Goal: Information Seeking & Learning: Learn about a topic

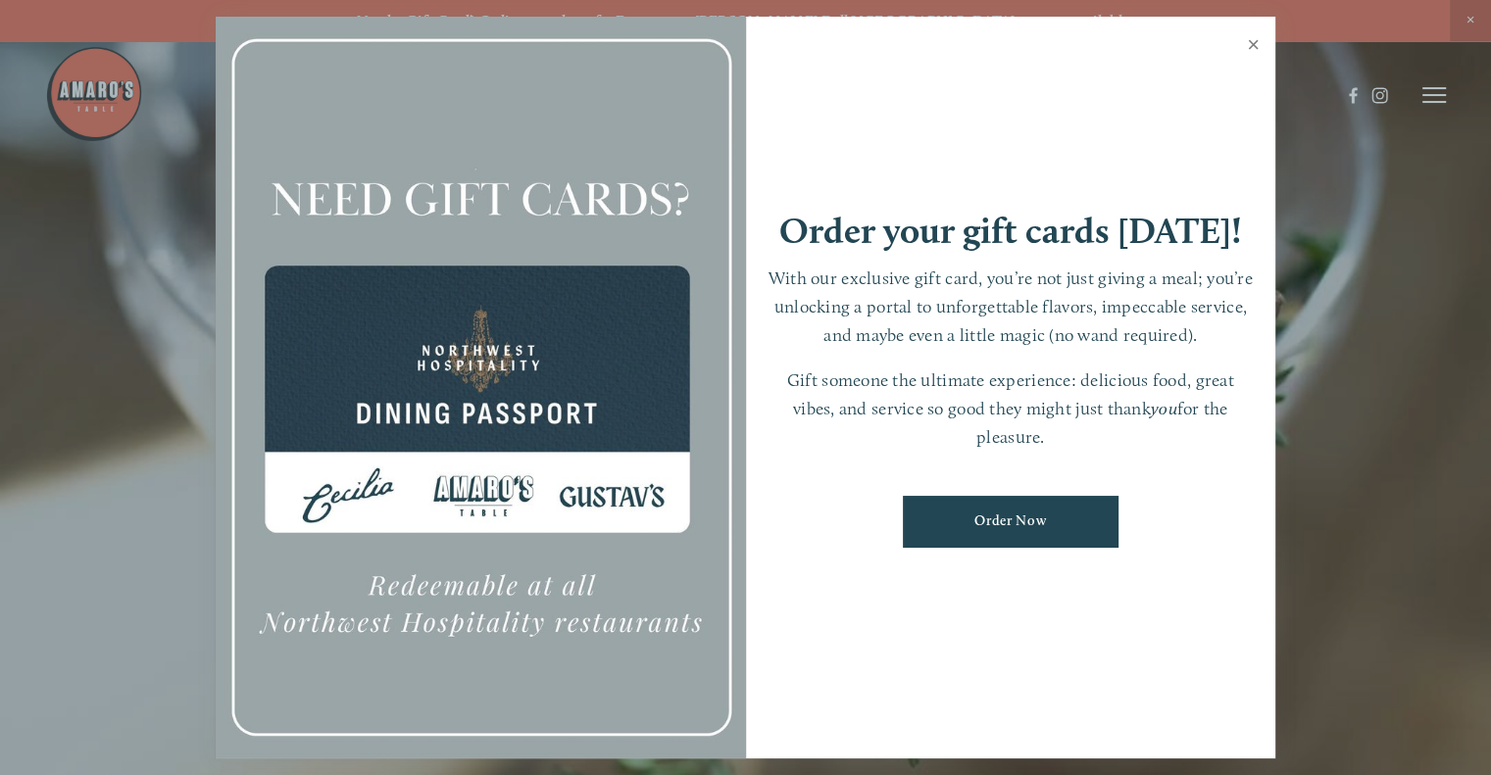
click at [1258, 46] on link "Close" at bounding box center [1253, 47] width 38 height 55
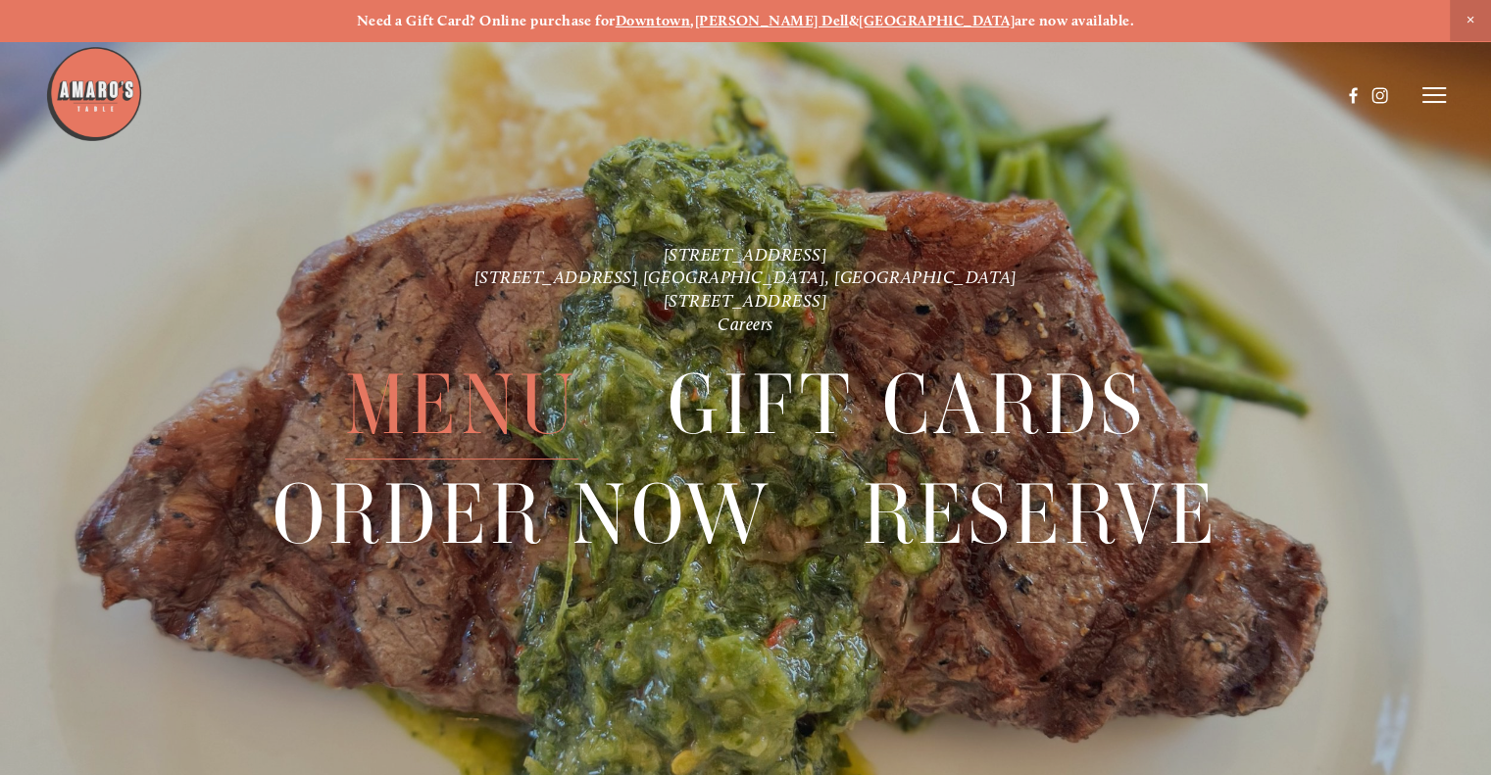
click at [530, 394] on span "Menu" at bounding box center [461, 405] width 233 height 109
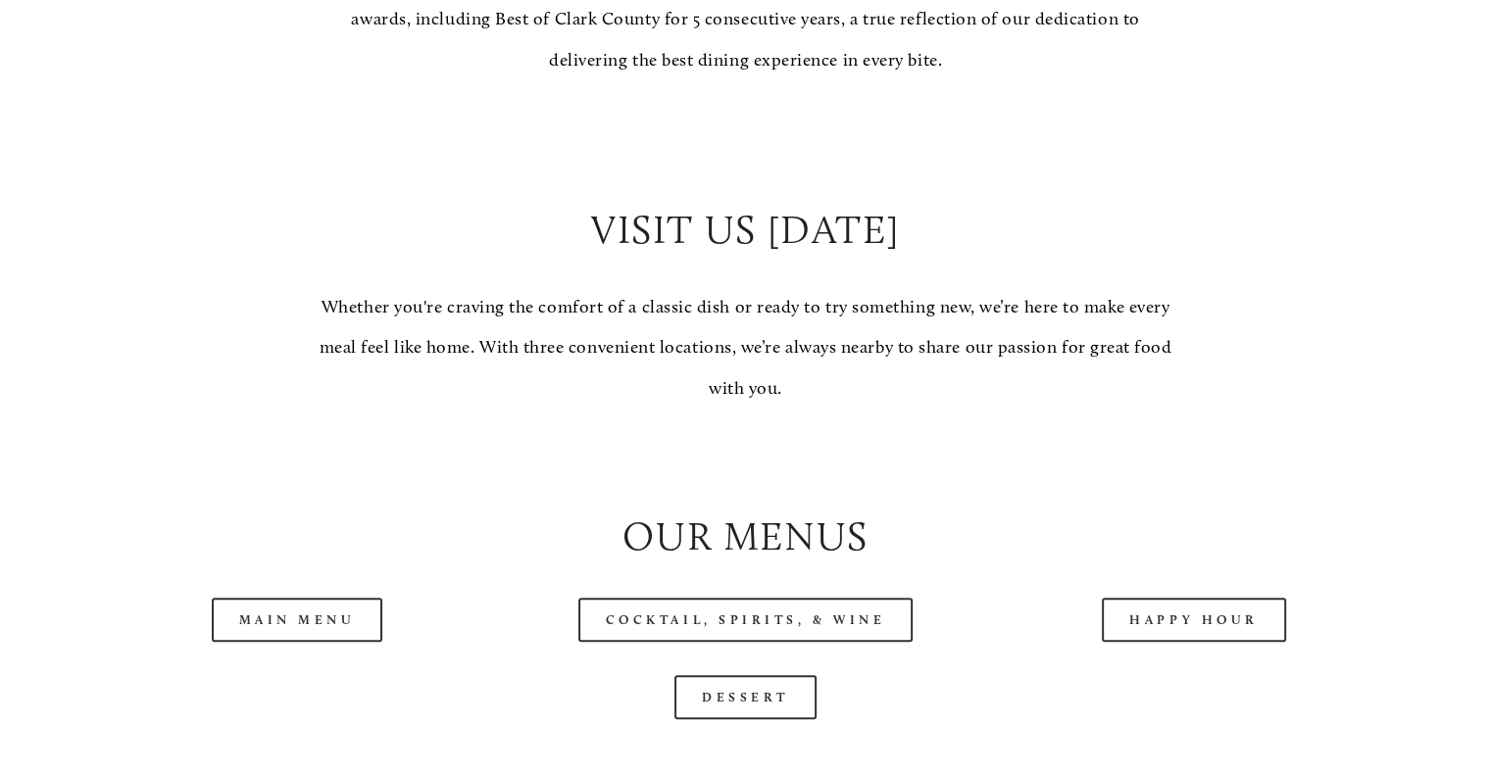
scroll to position [1666, 0]
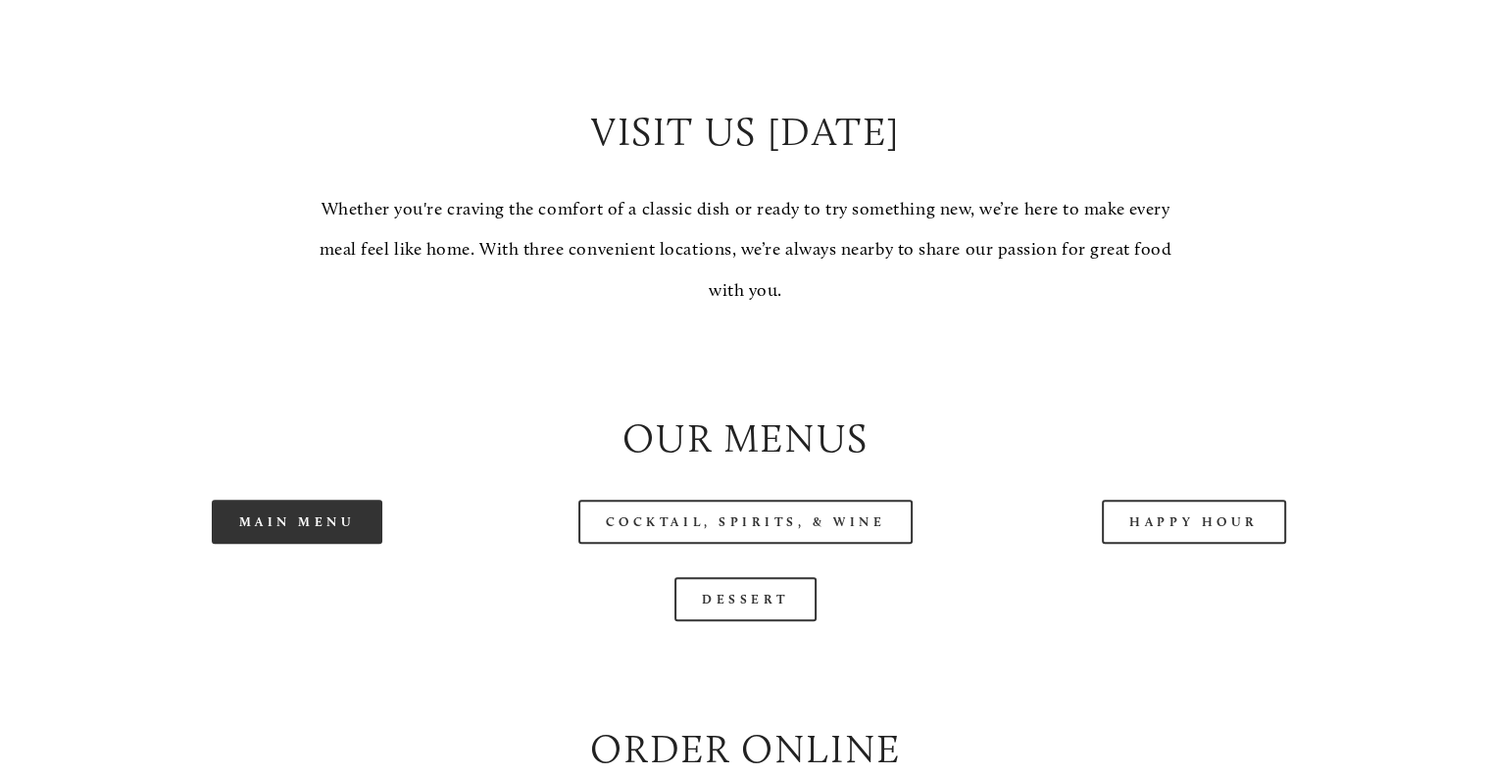
click at [319, 544] on link "Main Menu" at bounding box center [298, 522] width 172 height 44
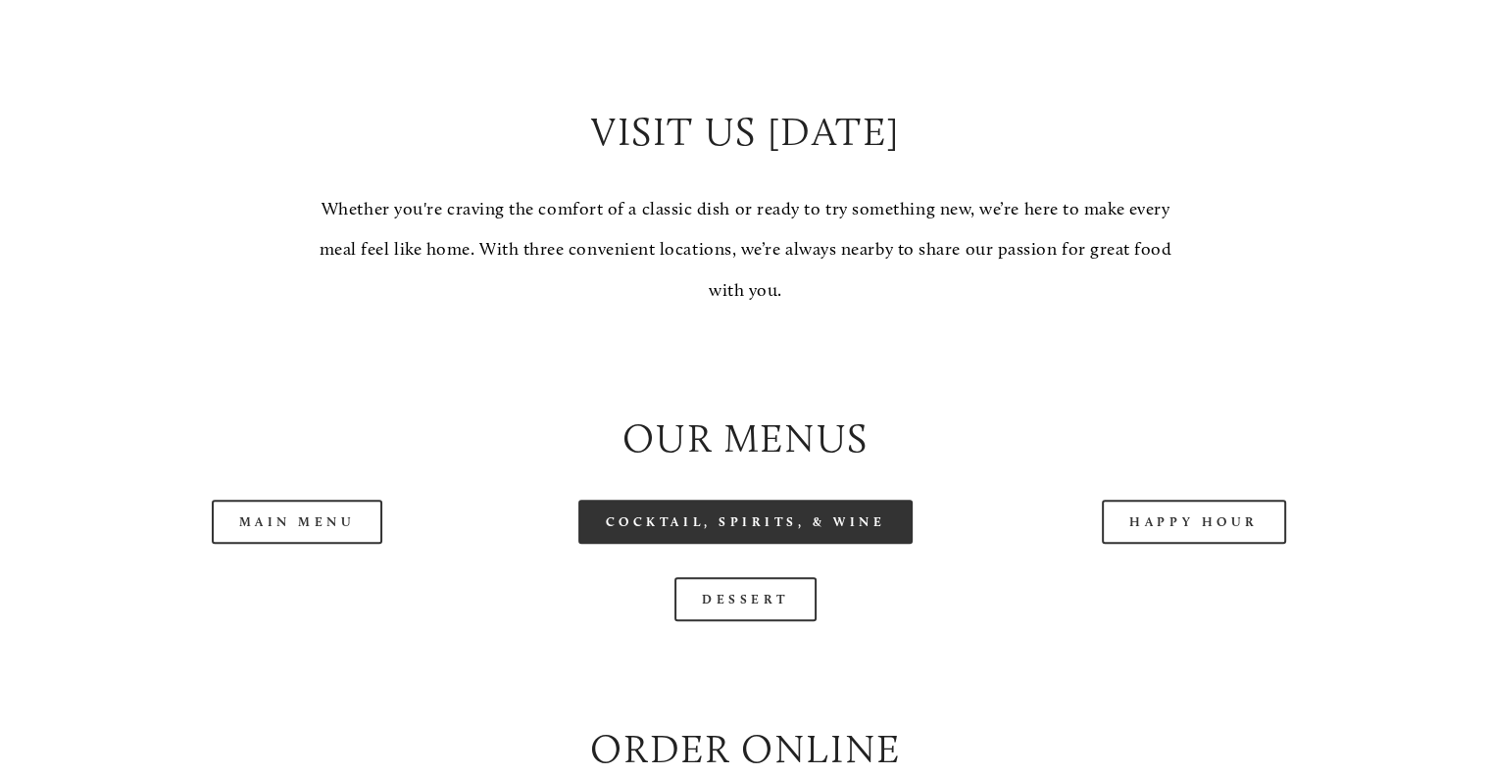
click at [833, 544] on link "Cocktail, Spirits, & Wine" at bounding box center [745, 522] width 335 height 44
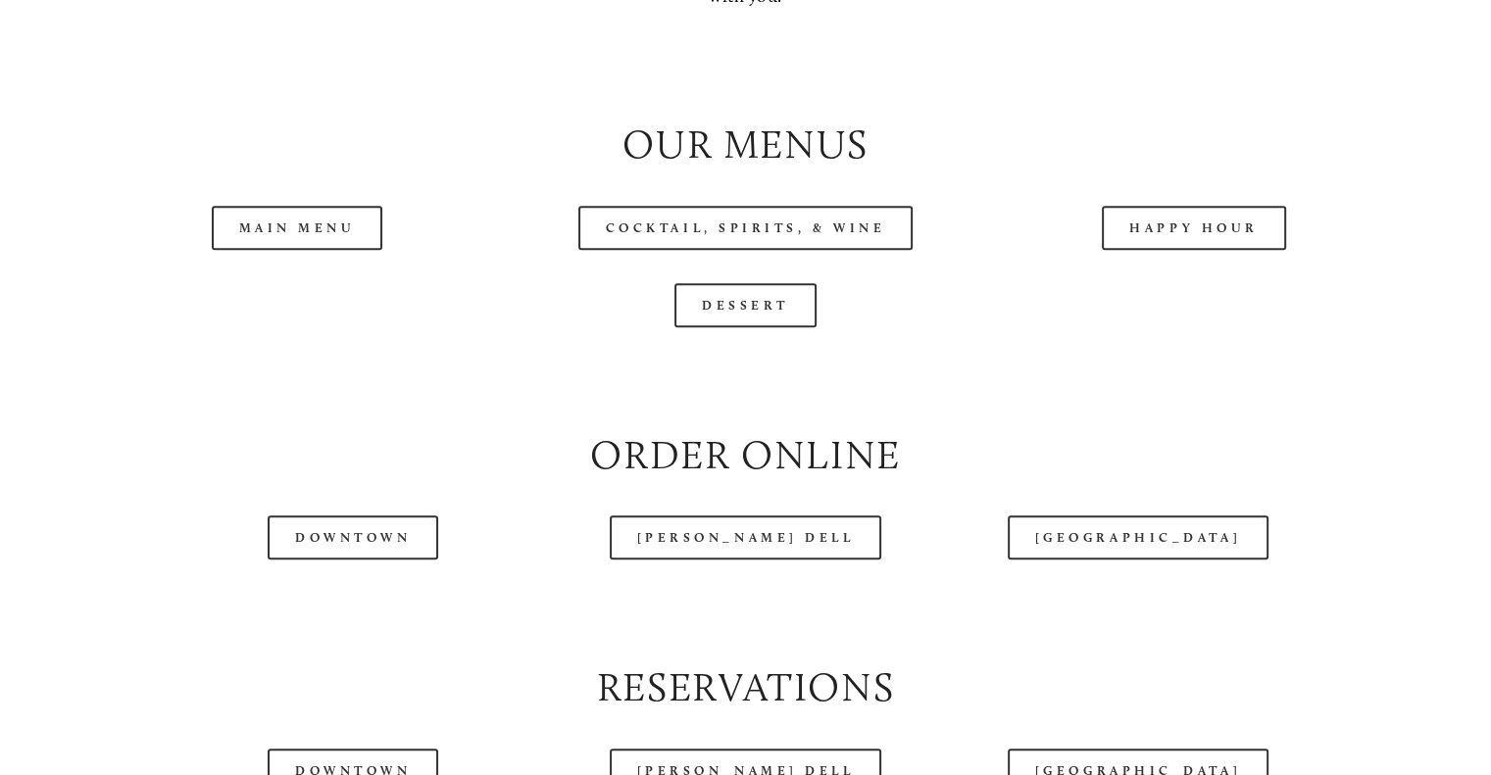
scroll to position [2156, 0]
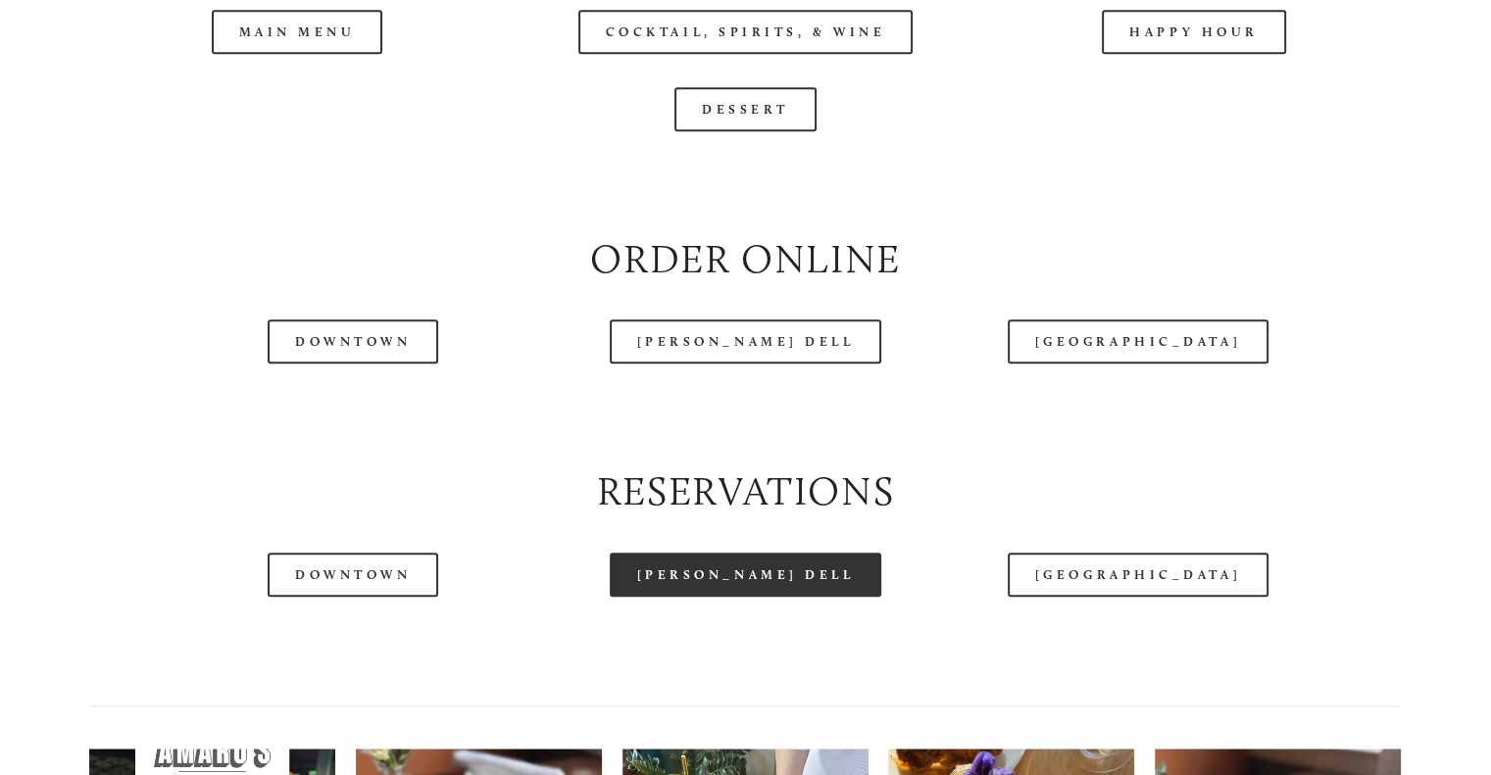
click at [806, 597] on link "[PERSON_NAME] Dell" at bounding box center [746, 575] width 272 height 44
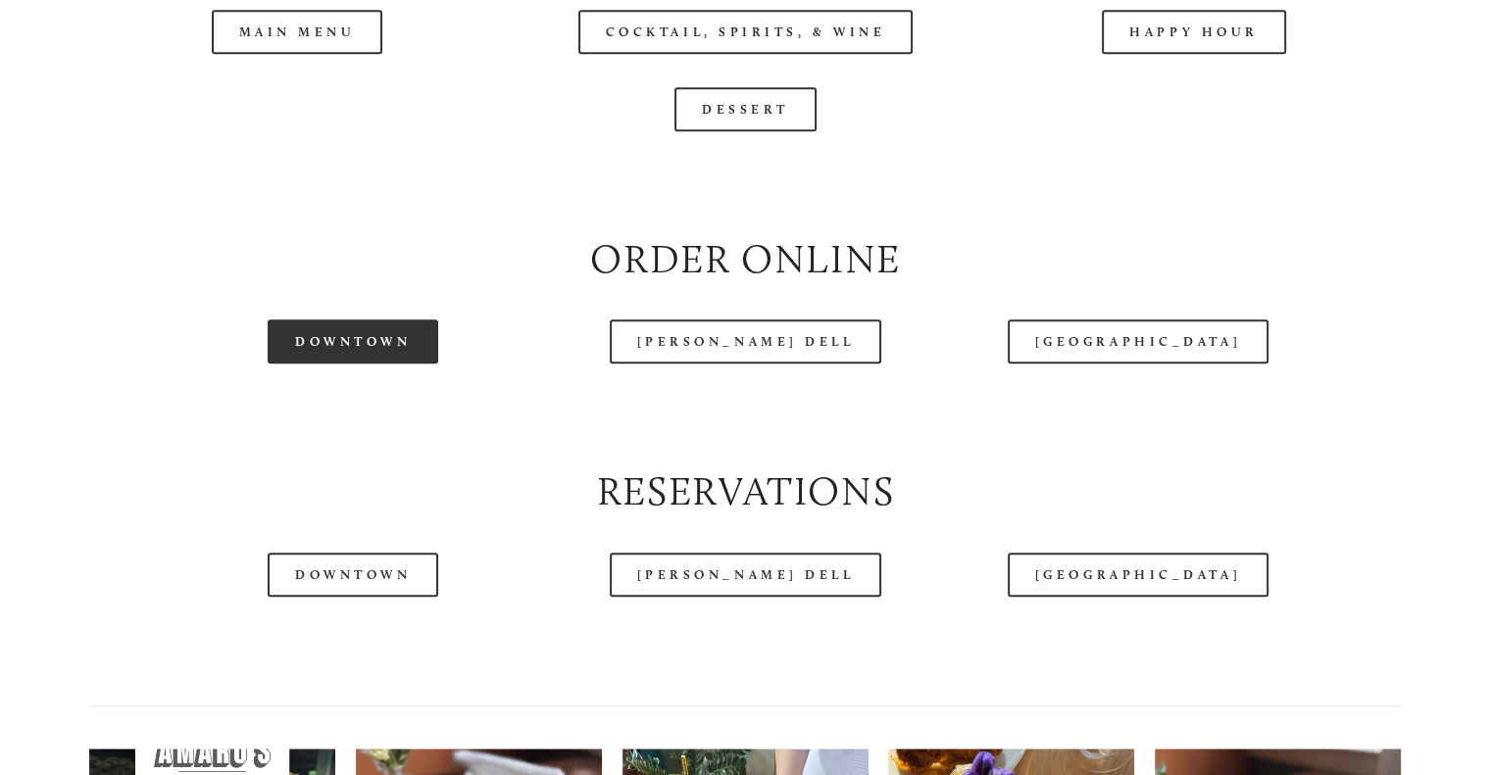
click at [380, 364] on link "Downtown" at bounding box center [353, 341] width 171 height 44
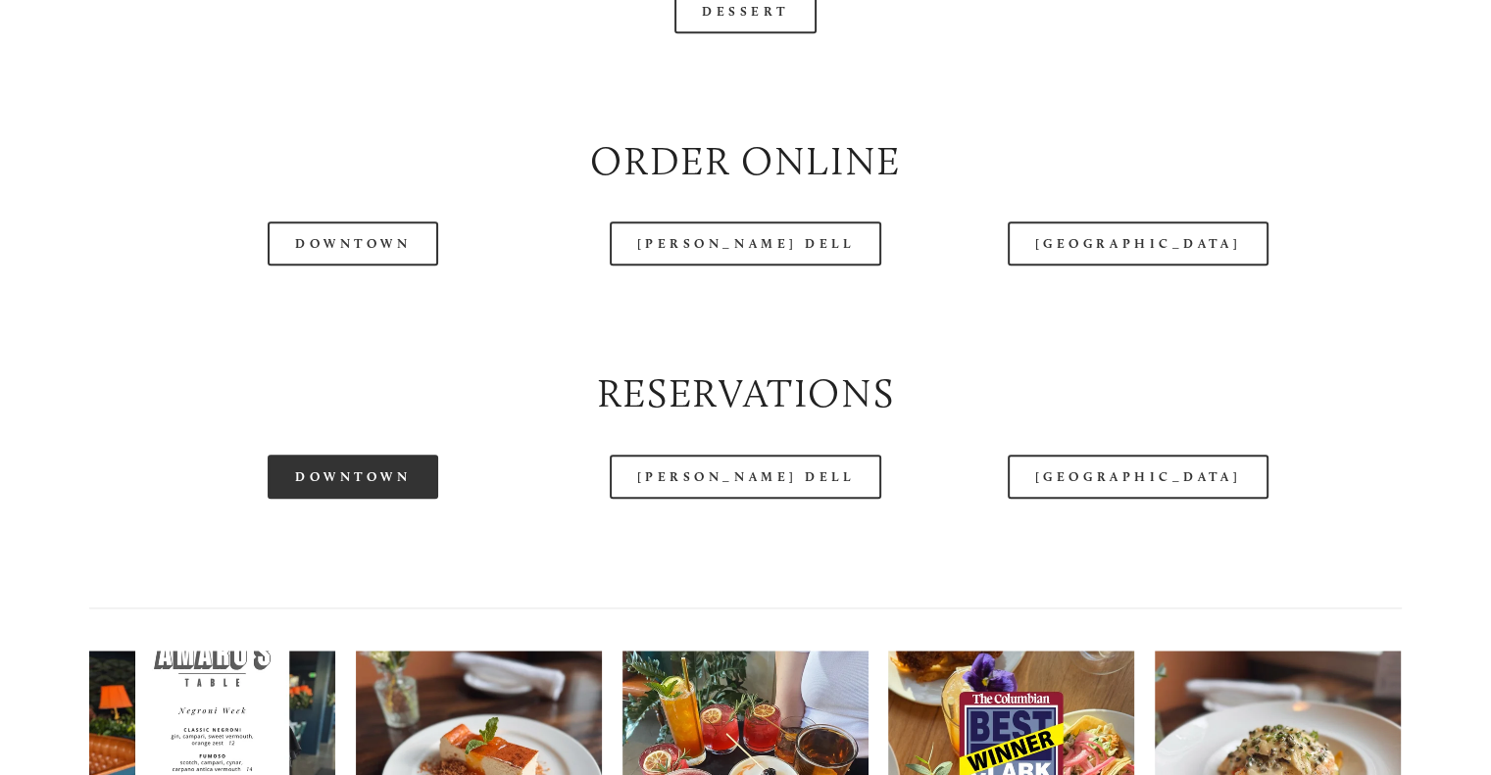
click at [383, 499] on link "Downtown" at bounding box center [353, 477] width 171 height 44
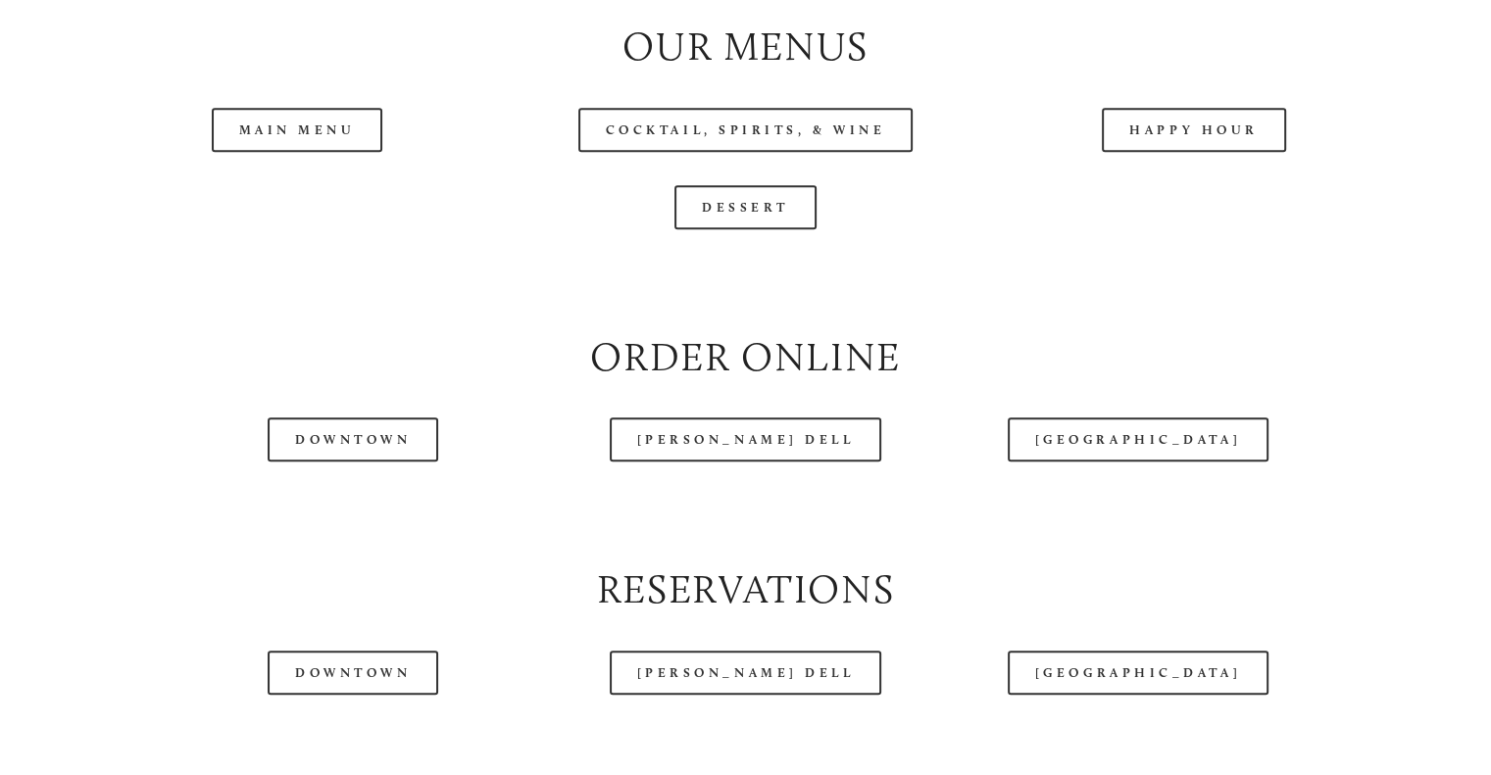
scroll to position [2156, 0]
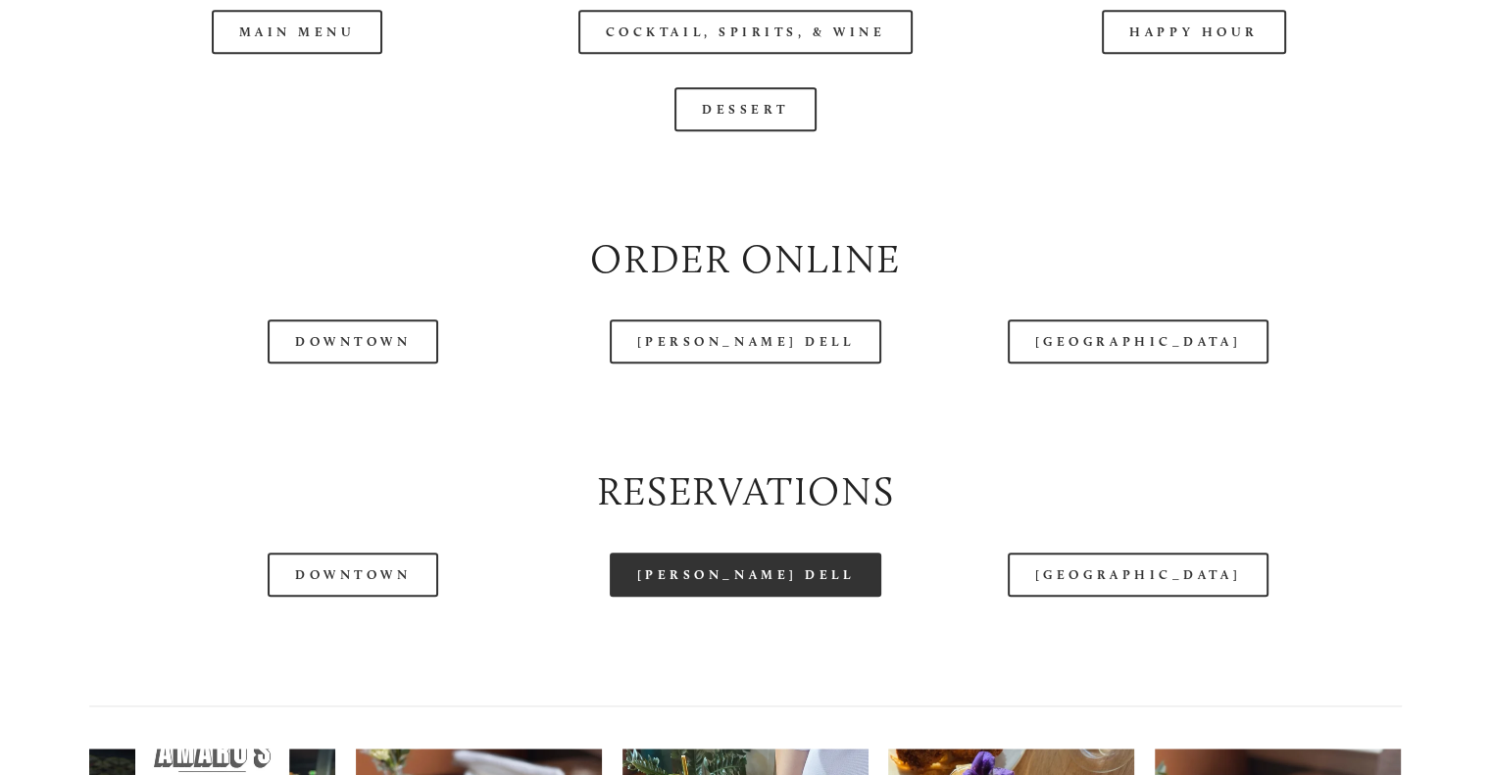
click at [732, 597] on link "[PERSON_NAME] Dell" at bounding box center [746, 575] width 272 height 44
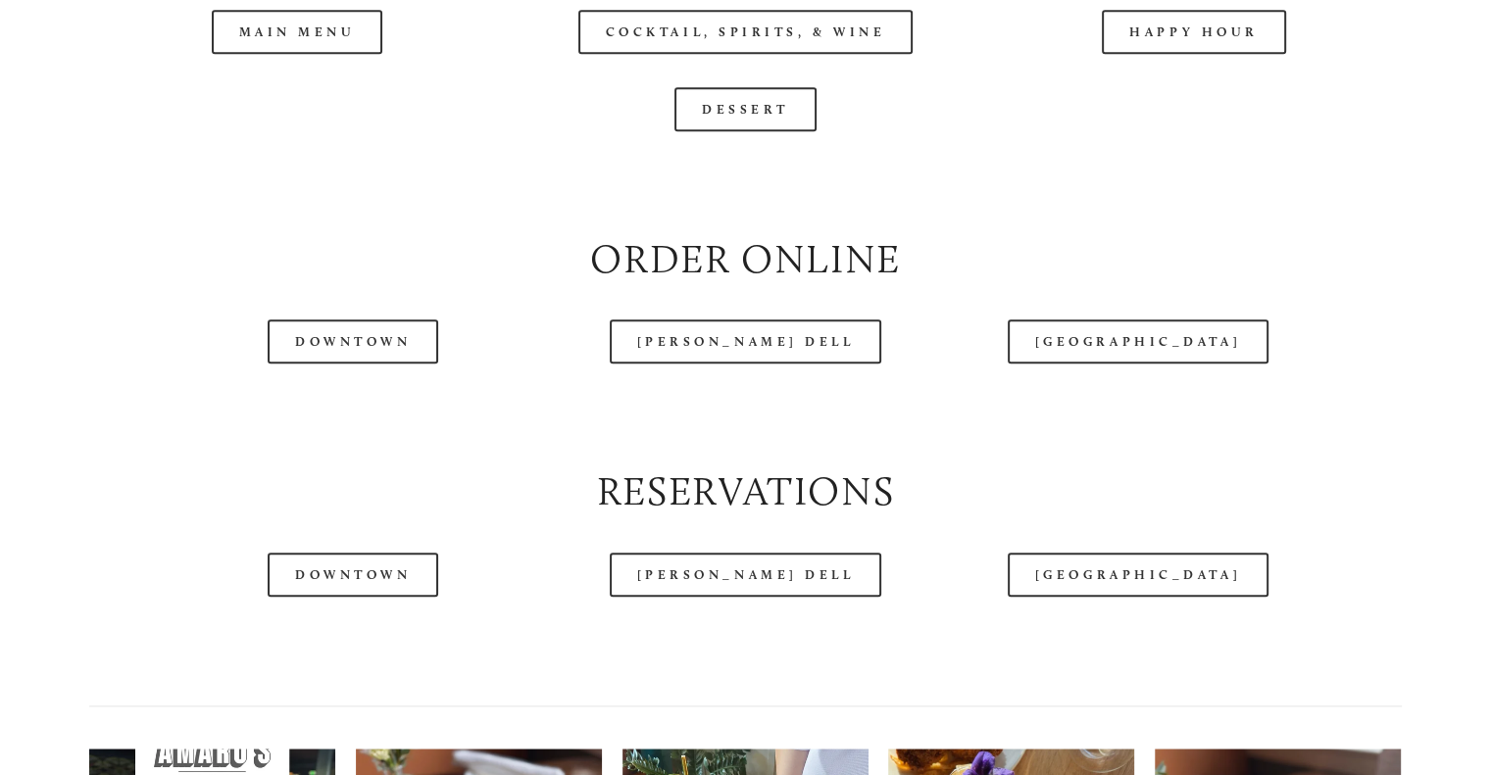
scroll to position [1960, 0]
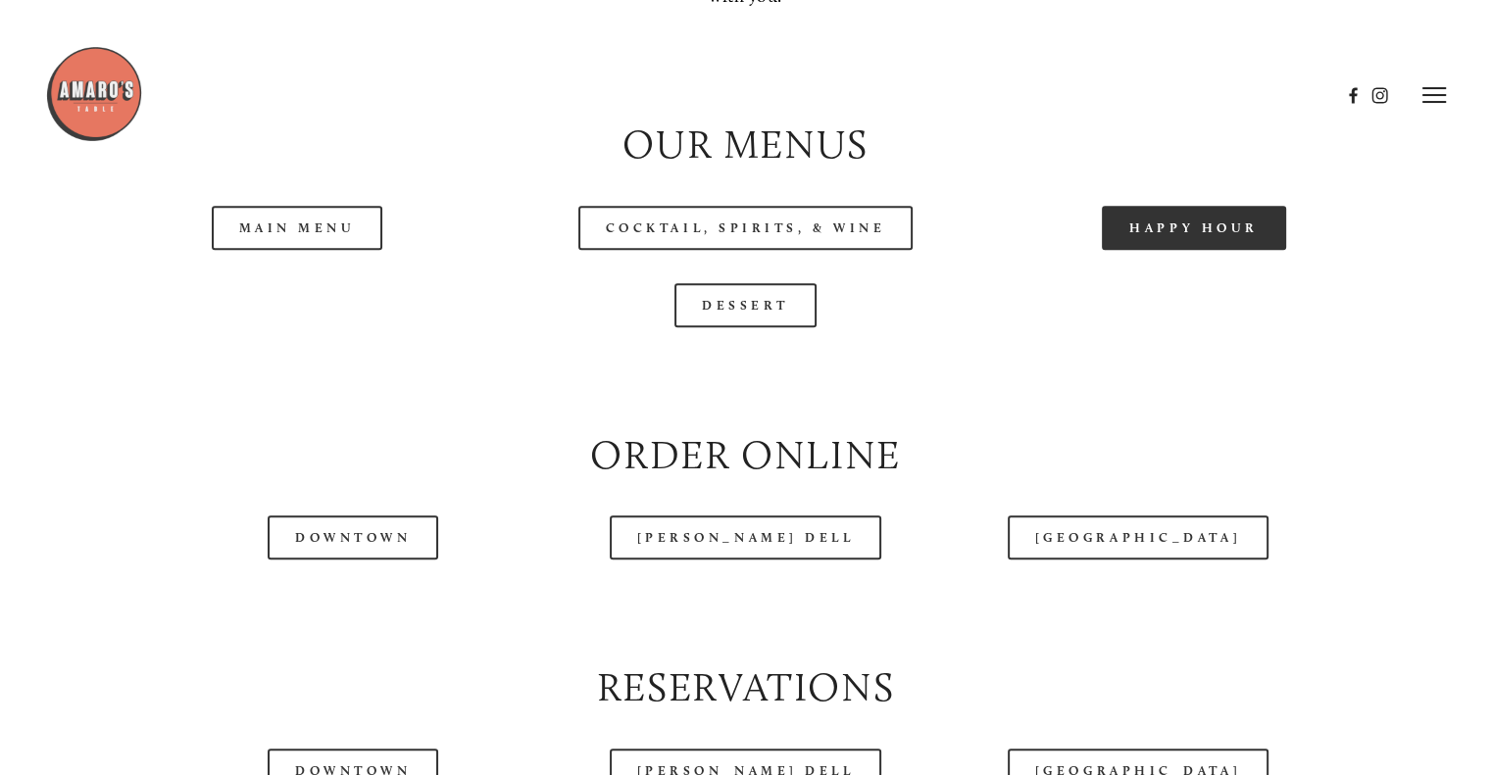
click at [1195, 250] on link "Happy Hour" at bounding box center [1194, 228] width 184 height 44
